Goal: Information Seeking & Learning: Learn about a topic

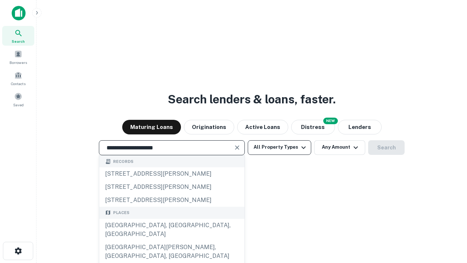
type input "**********"
click at [280, 147] on button "All Property Types" at bounding box center [280, 147] width 64 height 15
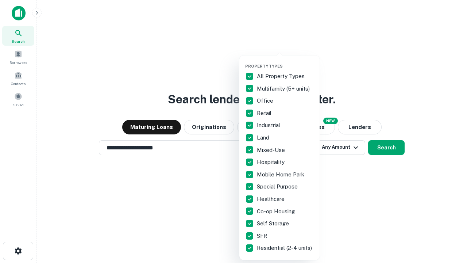
click at [286, 61] on button "button" at bounding box center [285, 61] width 80 height 0
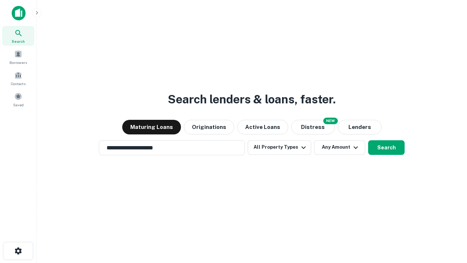
scroll to position [11, 0]
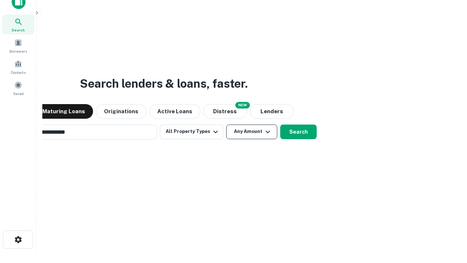
click at [226, 125] on button "Any Amount" at bounding box center [251, 132] width 51 height 15
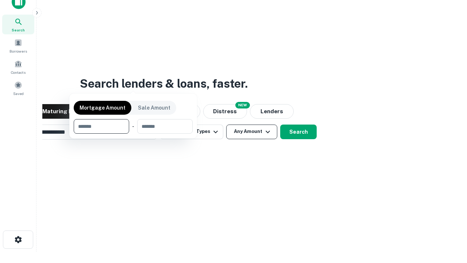
scroll to position [53, 207]
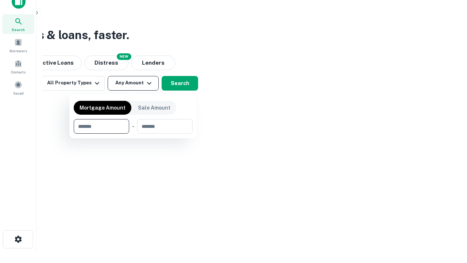
type input "*******"
click at [133, 134] on button "button" at bounding box center [133, 134] width 119 height 0
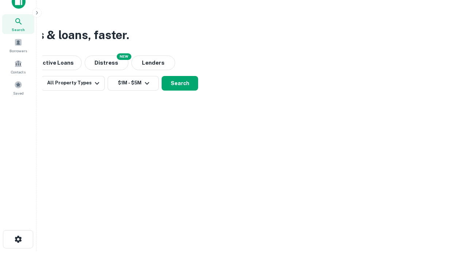
scroll to position [4, 135]
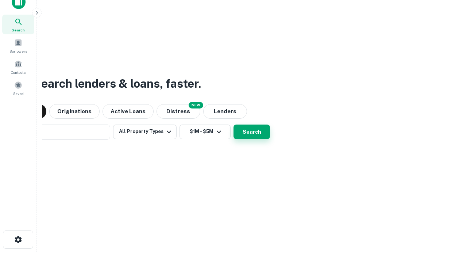
click at [234, 125] on button "Search" at bounding box center [252, 132] width 37 height 15
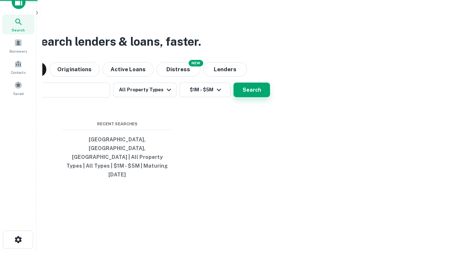
scroll to position [19, 207]
